Goal: Register for event/course

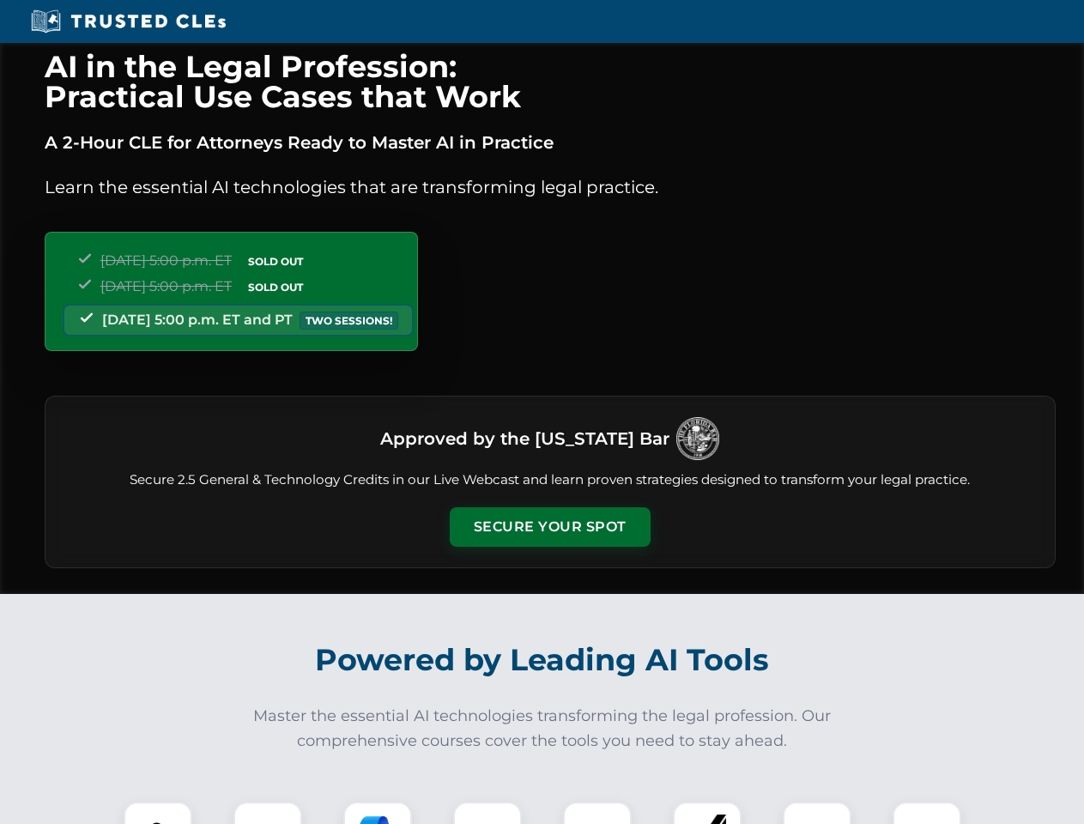
click at [549, 527] on button "Secure Your Spot" at bounding box center [550, 526] width 201 height 39
click at [158, 813] on img at bounding box center [158, 836] width 50 height 50
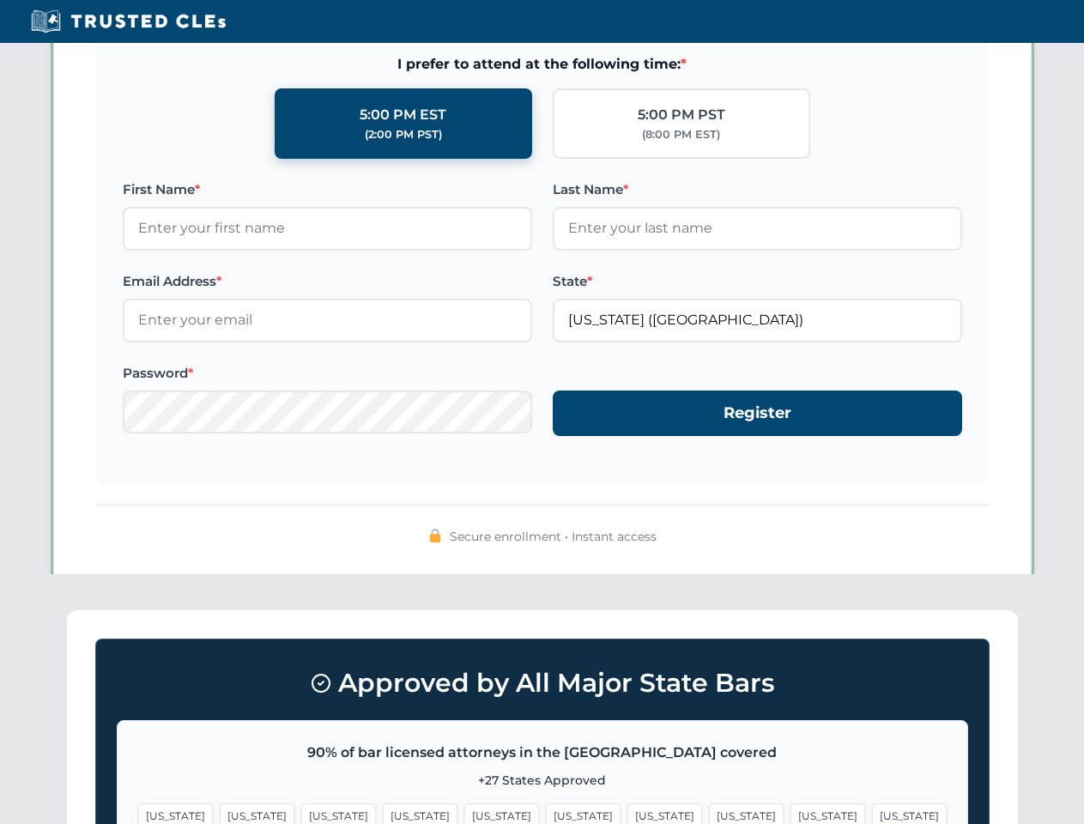
click at [628, 813] on span "[US_STATE]" at bounding box center [665, 816] width 75 height 25
click at [791, 813] on span "[US_STATE]" at bounding box center [828, 816] width 75 height 25
